Goal: Obtain resource: Obtain resource

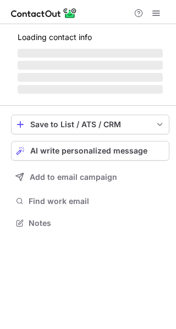
scroll to position [222, 176]
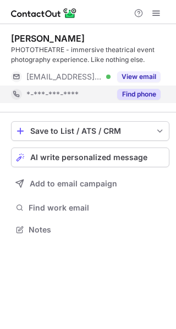
click at [140, 96] on button "Find phone" at bounding box center [138, 94] width 43 height 11
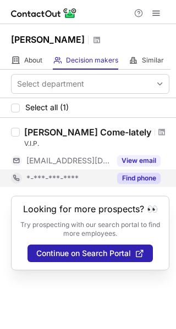
click at [132, 176] on button "Find phone" at bounding box center [138, 178] width 43 height 11
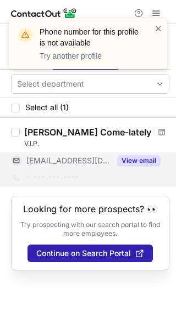
click at [131, 162] on button "View email" at bounding box center [138, 160] width 43 height 11
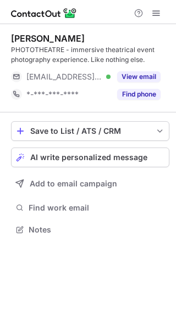
scroll to position [222, 176]
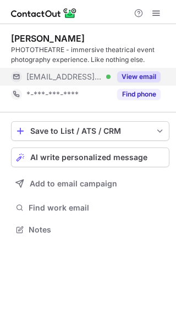
click at [131, 73] on button "View email" at bounding box center [138, 76] width 43 height 11
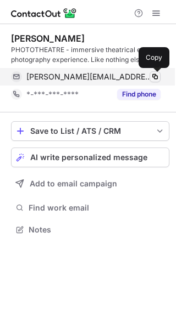
click at [156, 76] on span at bounding box center [154, 76] width 9 height 9
